Goal: Task Accomplishment & Management: Manage account settings

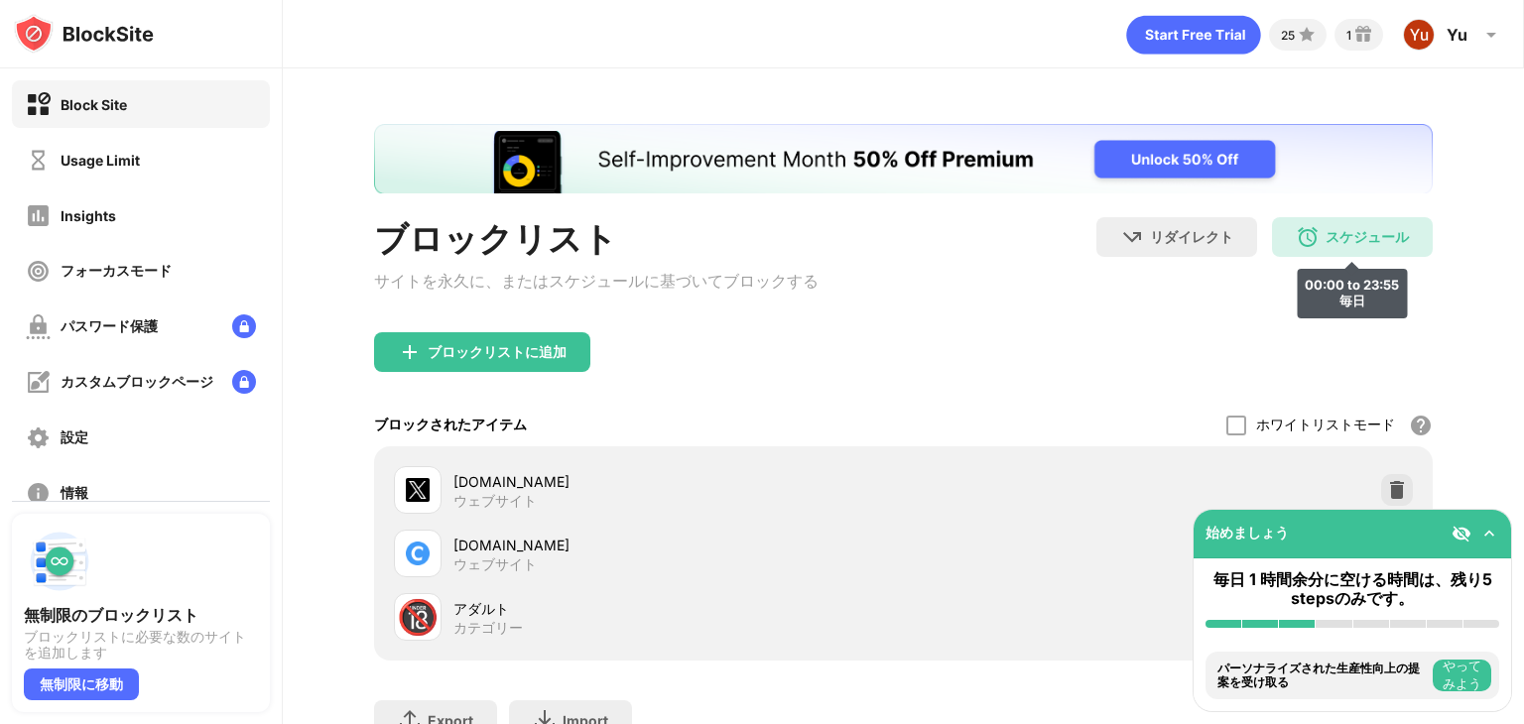
click at [1305, 231] on div "スケジュール 00:00 to 23:55 毎日" at bounding box center [1352, 237] width 161 height 40
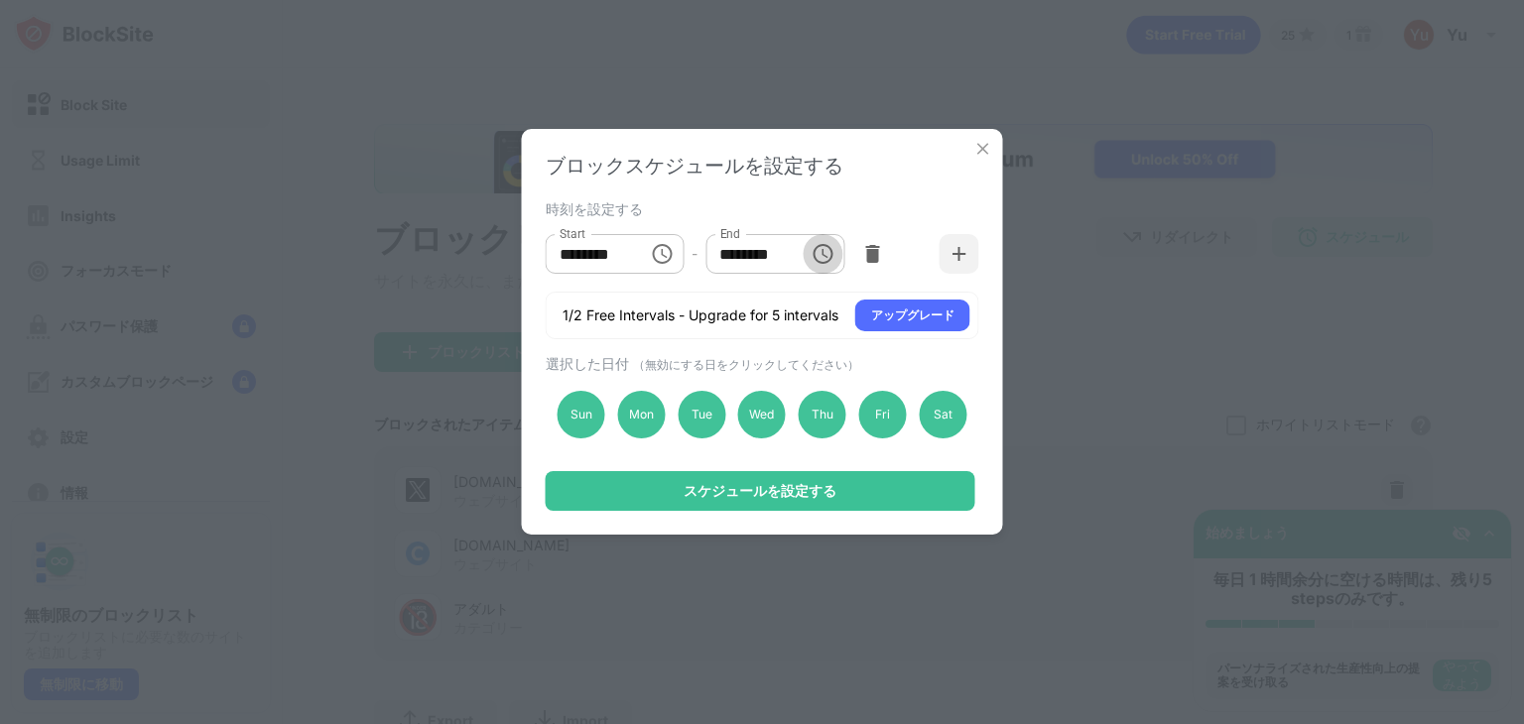
click at [821, 257] on icon "Choose time, selected time is 11:55 PM" at bounding box center [822, 254] width 24 height 24
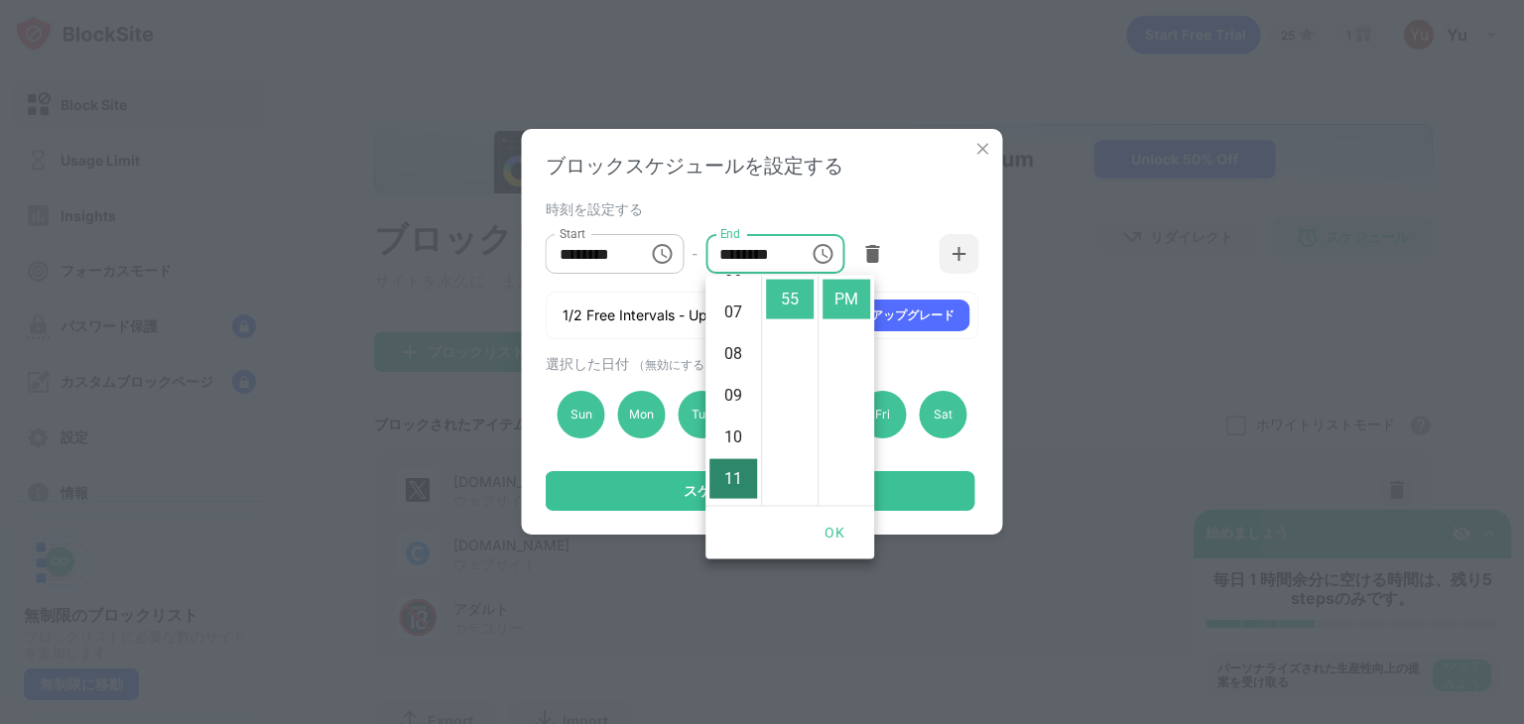
scroll to position [260, 0]
click at [741, 368] on li "08" at bounding box center [733, 373] width 48 height 40
click at [738, 358] on li "07" at bounding box center [733, 357] width 48 height 40
type input "********"
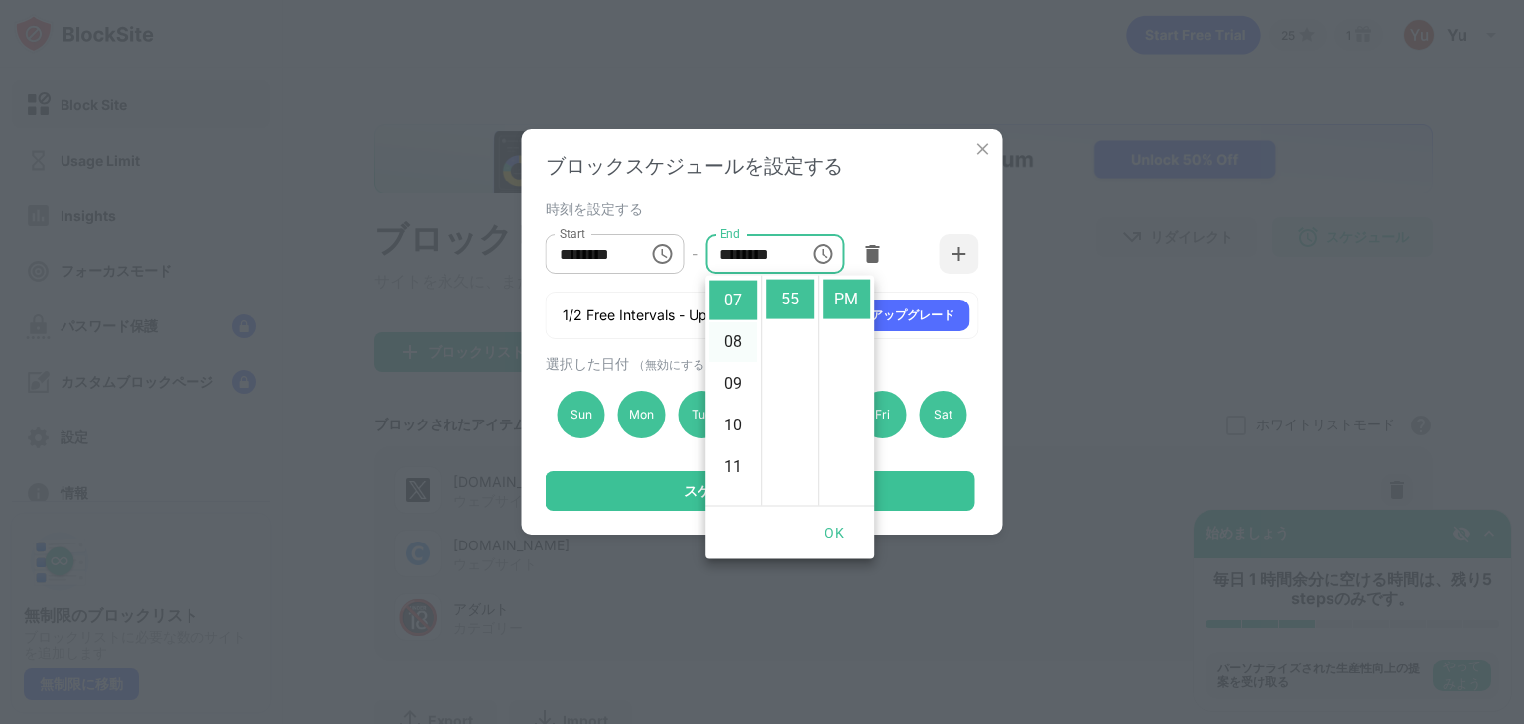
scroll to position [292, 0]
click at [838, 535] on button "OK" at bounding box center [833, 533] width 63 height 37
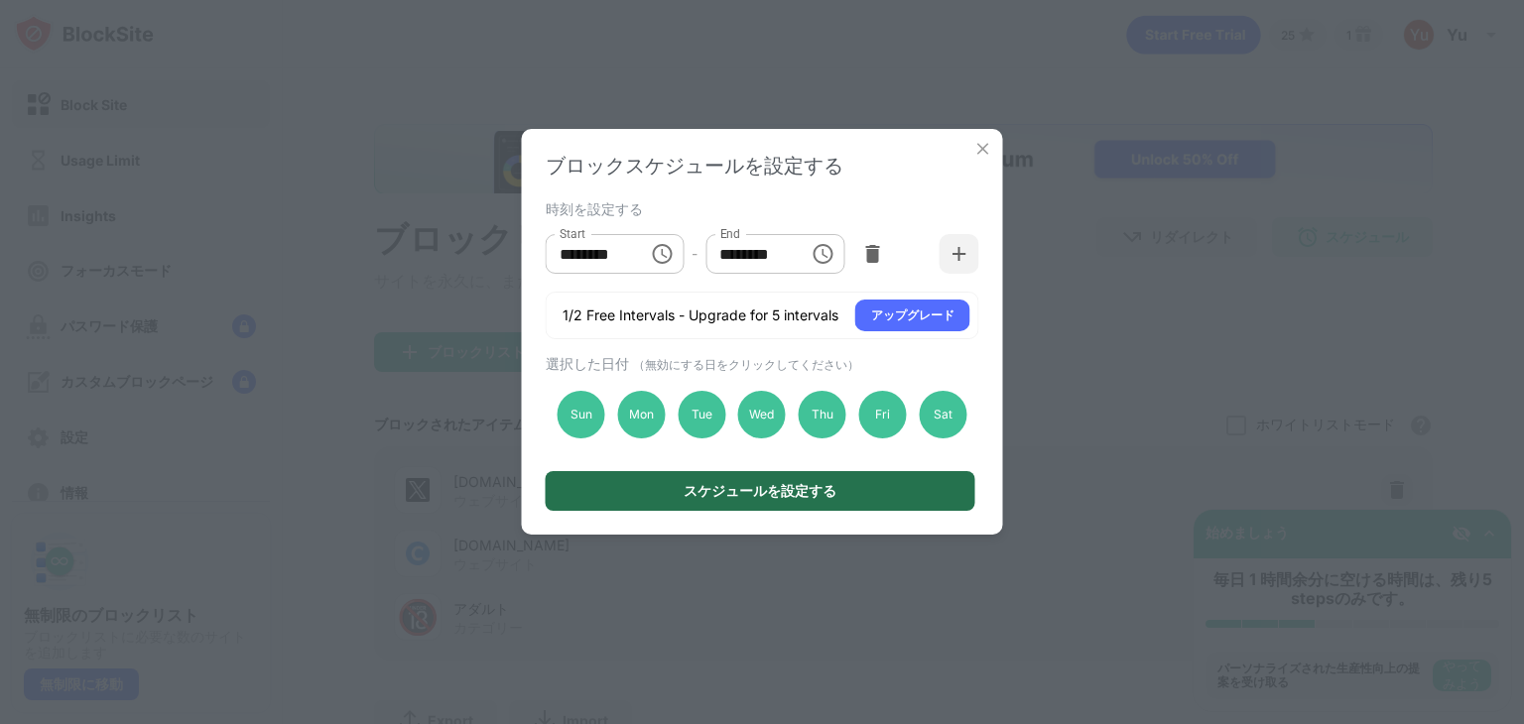
click at [811, 490] on div "スケジュールを設定する" at bounding box center [759, 491] width 153 height 16
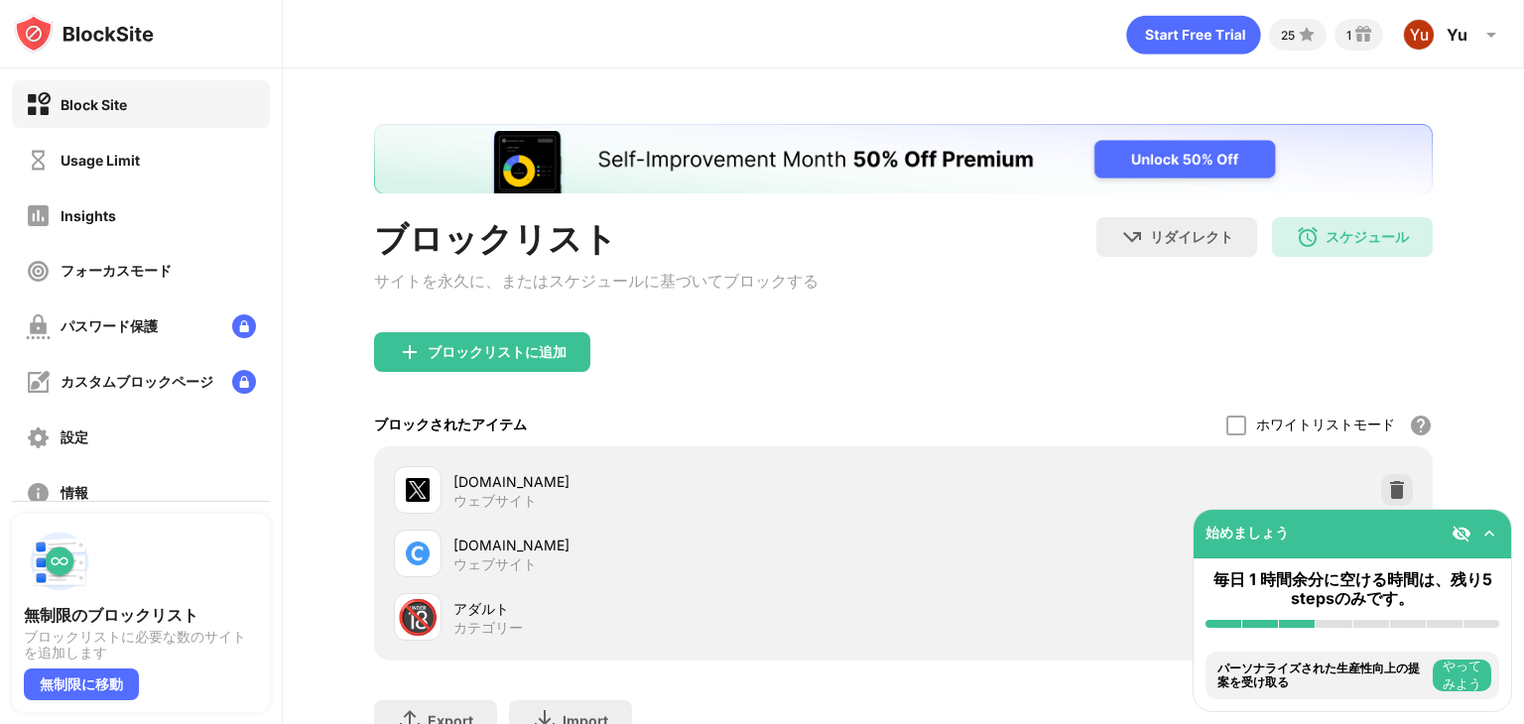
scroll to position [0, 0]
click at [1336, 239] on div "スケジュール" at bounding box center [1366, 237] width 83 height 19
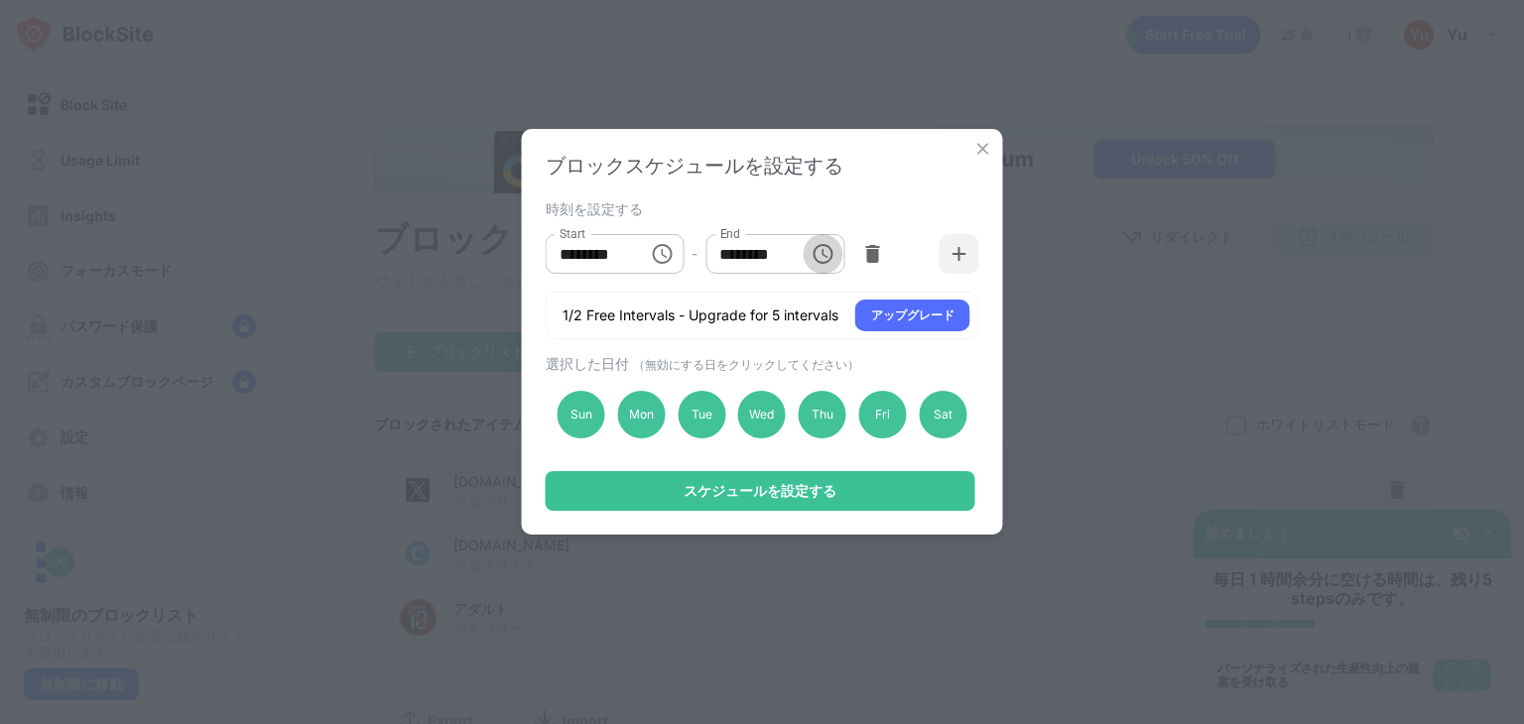
click at [821, 251] on icon "Choose time, selected time is 7:55 PM" at bounding box center [822, 254] width 24 height 24
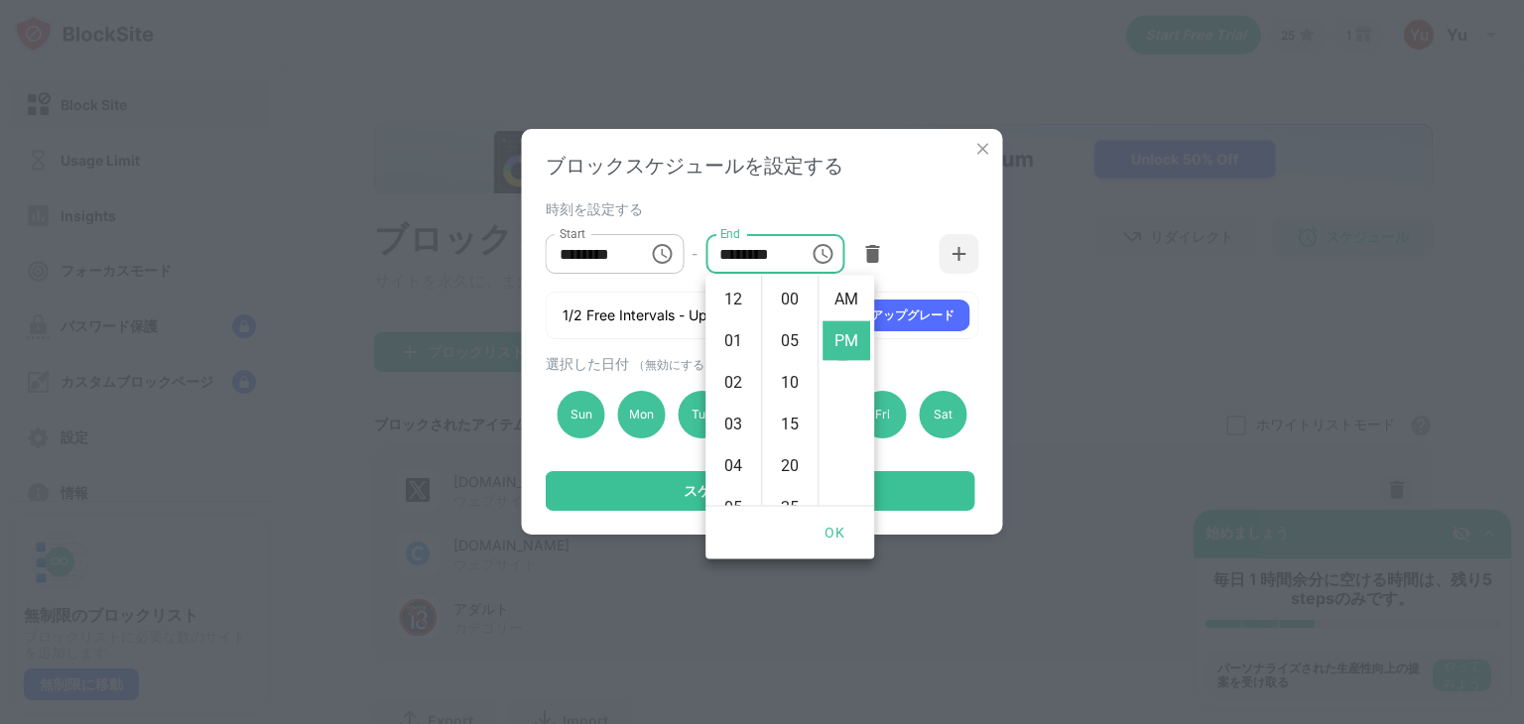
scroll to position [42, 0]
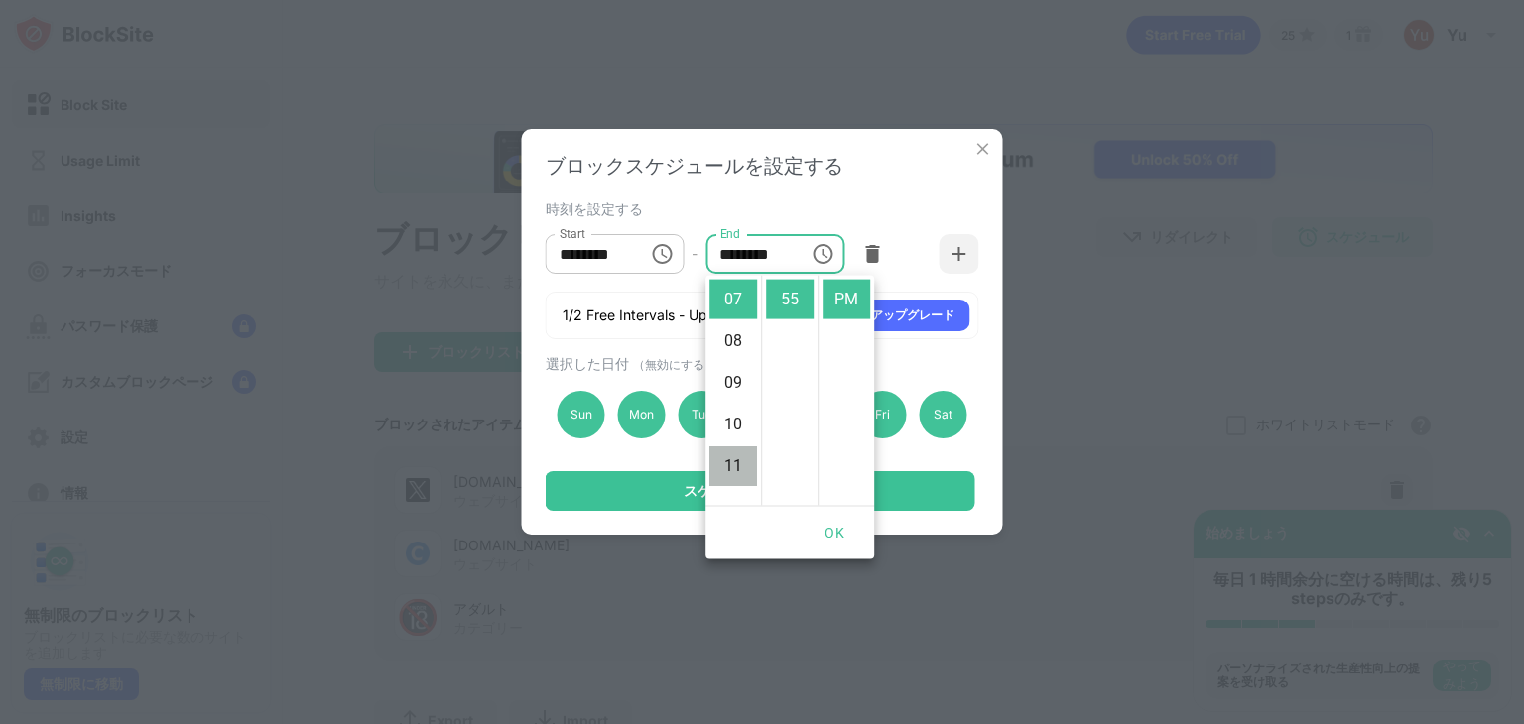
click at [734, 469] on li "11" at bounding box center [733, 466] width 48 height 40
type input "********"
click at [829, 528] on button "OK" at bounding box center [833, 533] width 63 height 37
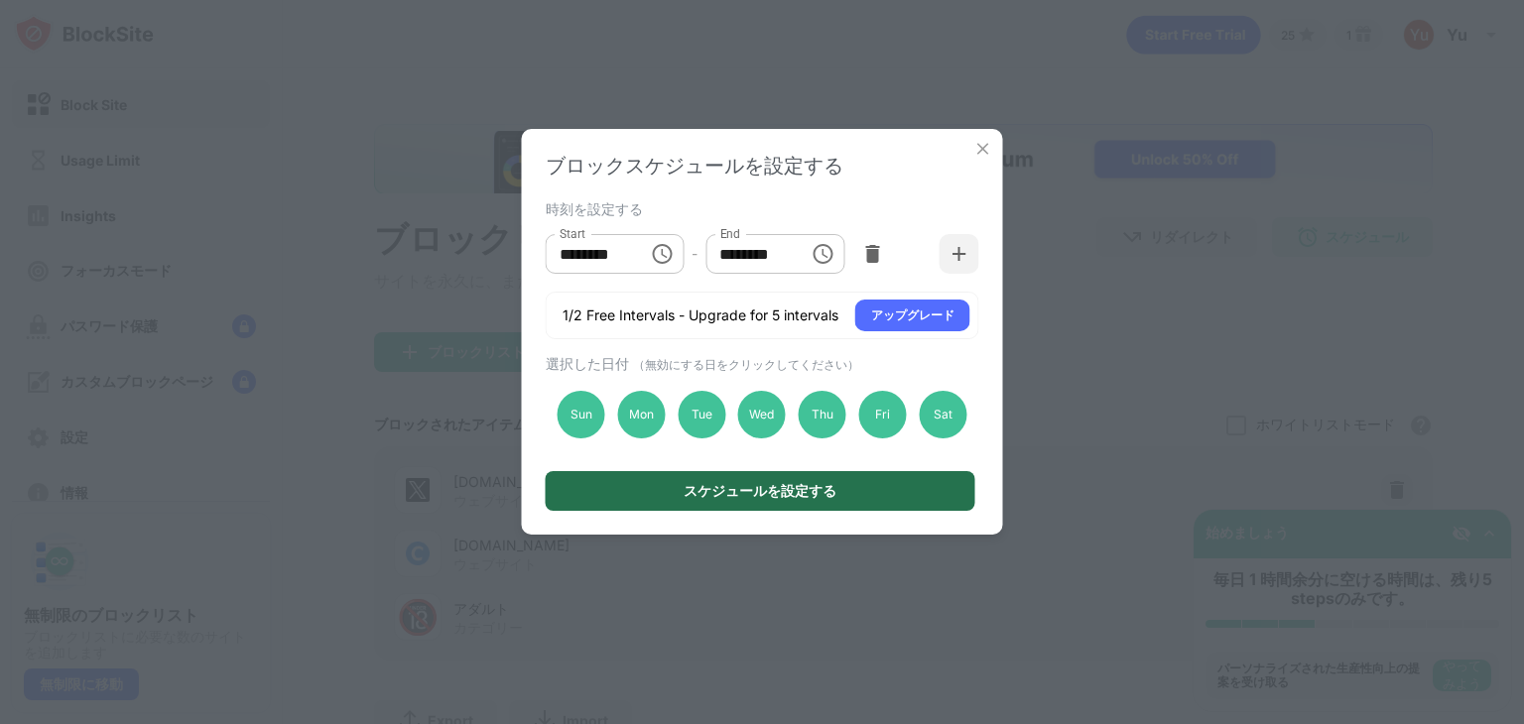
click at [830, 487] on div "スケジュールを設定する" at bounding box center [759, 491] width 153 height 16
